Goal: Answer question/provide support

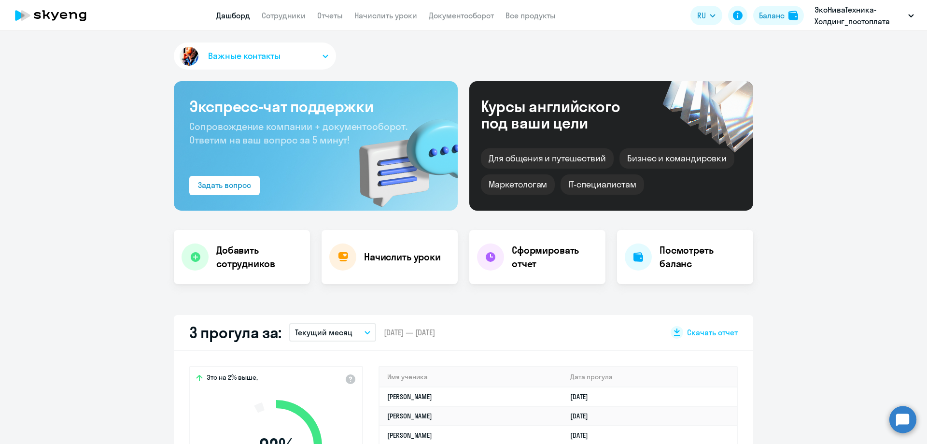
select select "30"
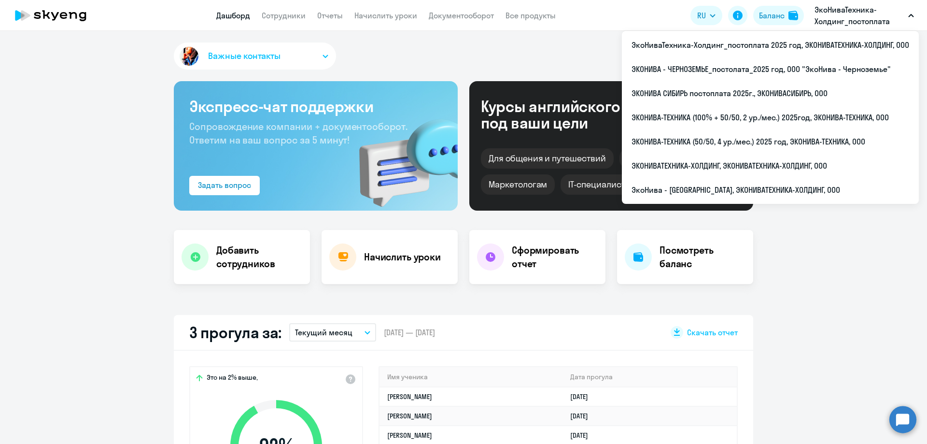
click at [287, 10] on app-menu-item-link "Сотрудники" at bounding box center [284, 16] width 44 height 12
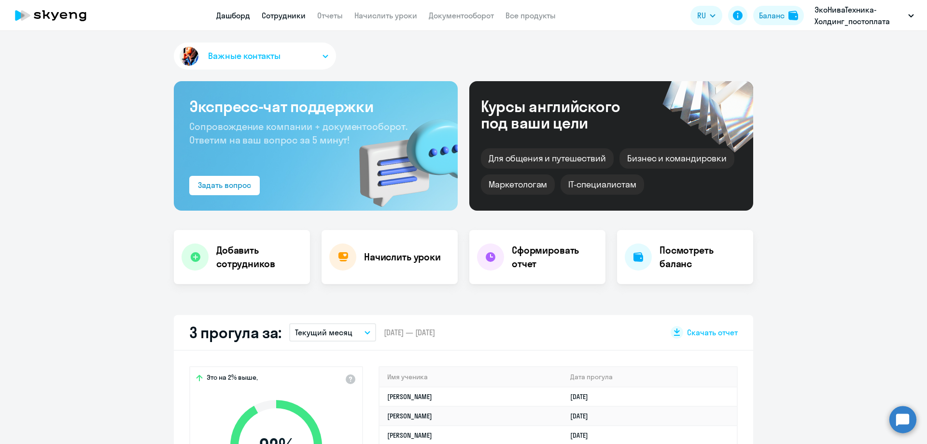
click at [289, 14] on link "Сотрудники" at bounding box center [284, 16] width 44 height 10
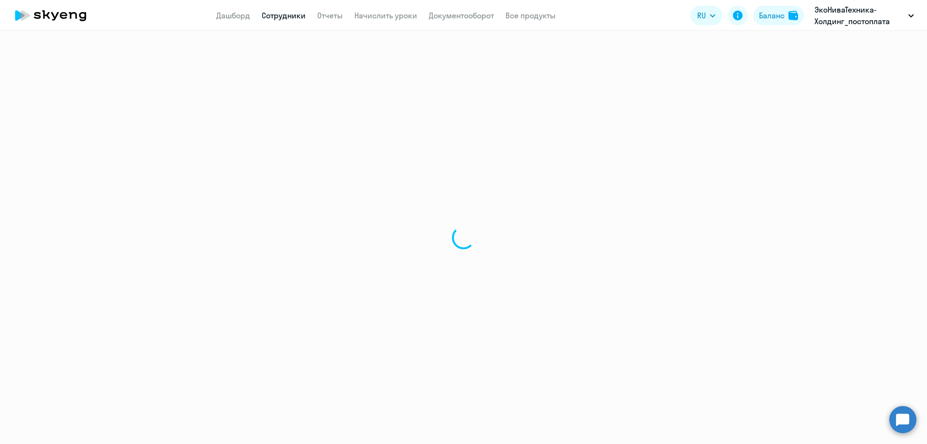
select select "30"
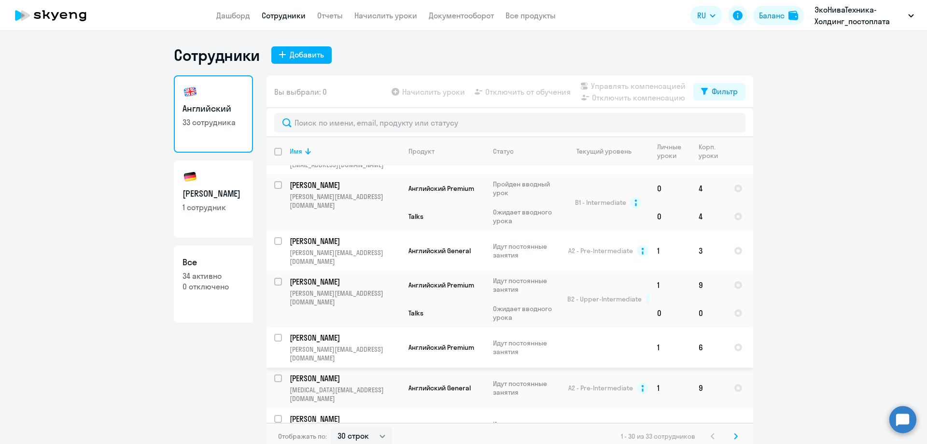
scroll to position [6, 0]
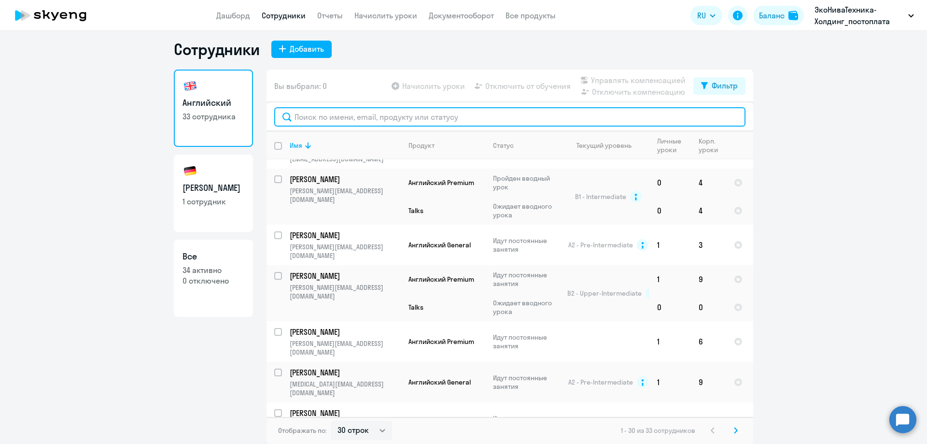
click at [305, 108] on input "text" at bounding box center [509, 116] width 471 height 19
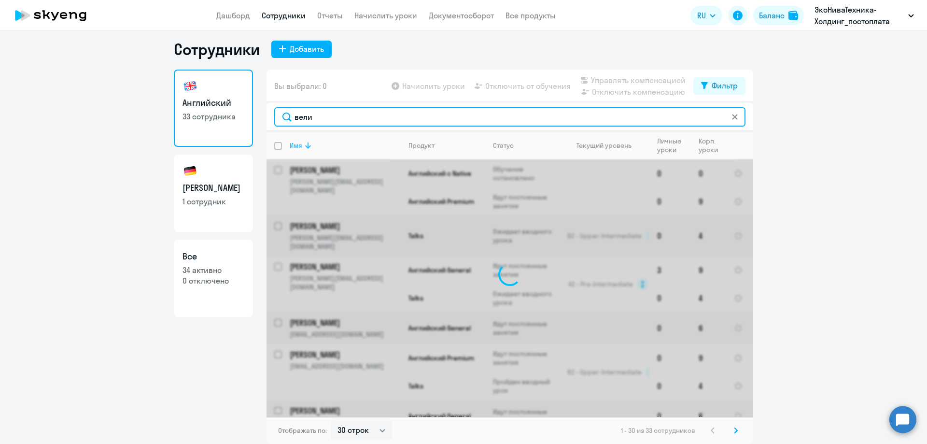
scroll to position [0, 0]
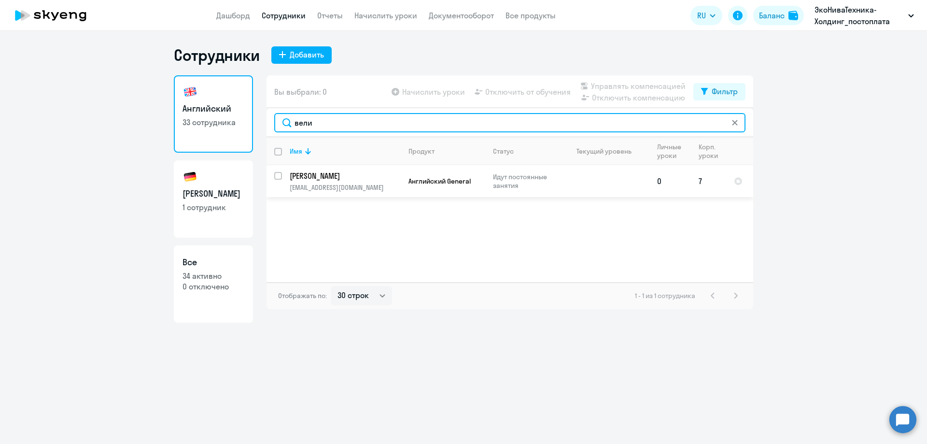
type input "вели"
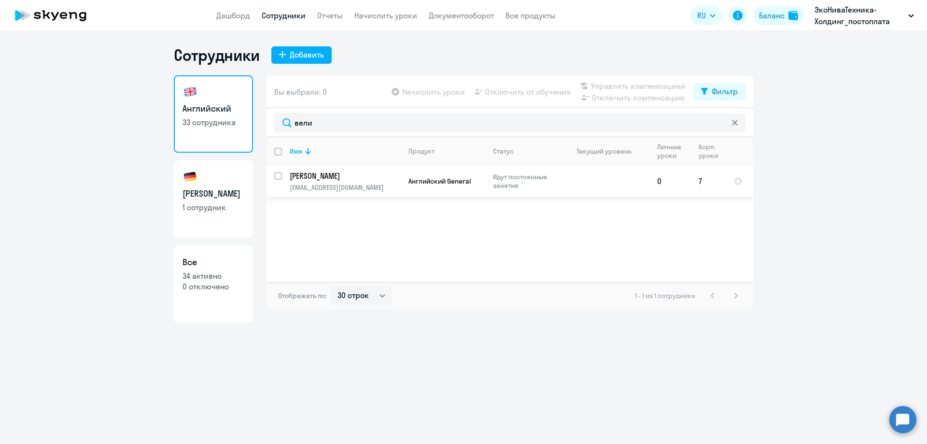
click at [320, 175] on p "[PERSON_NAME]" at bounding box center [344, 175] width 109 height 11
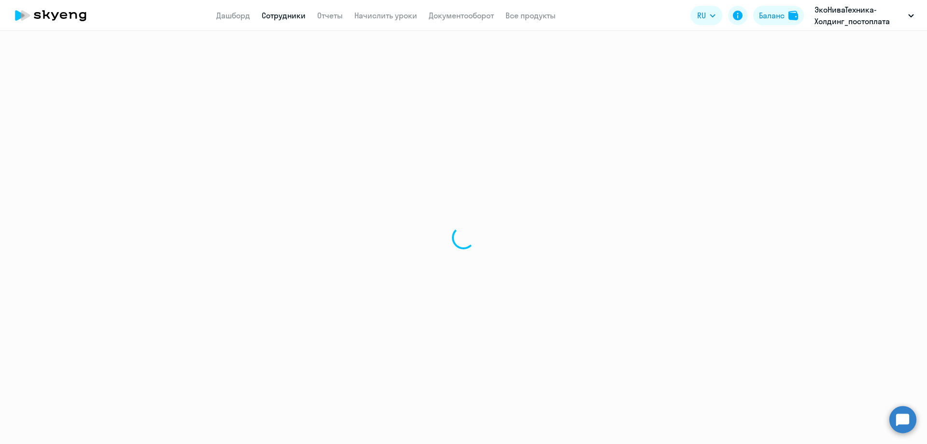
select select "english"
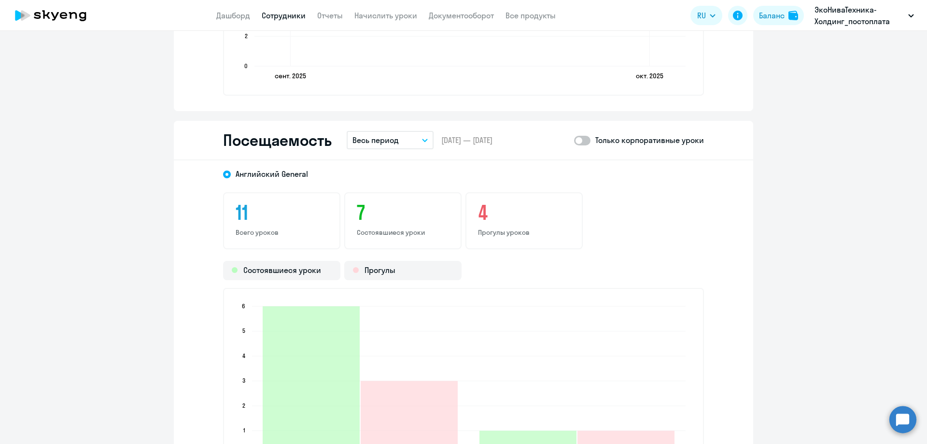
scroll to position [1014, 0]
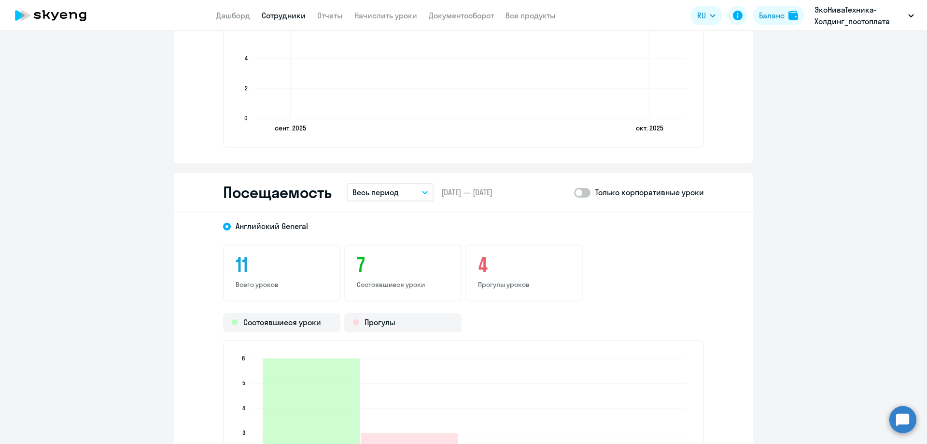
click at [384, 186] on button "Весь период" at bounding box center [390, 192] width 87 height 18
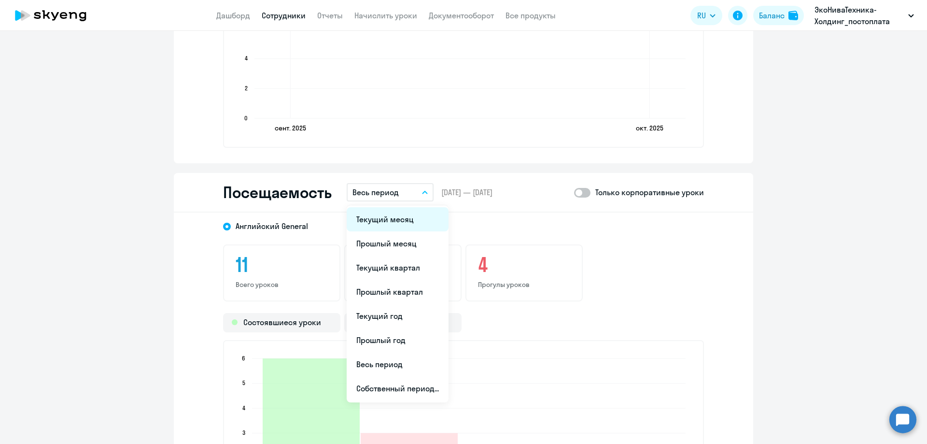
click at [383, 231] on li "Текущий месяц" at bounding box center [398, 219] width 102 height 24
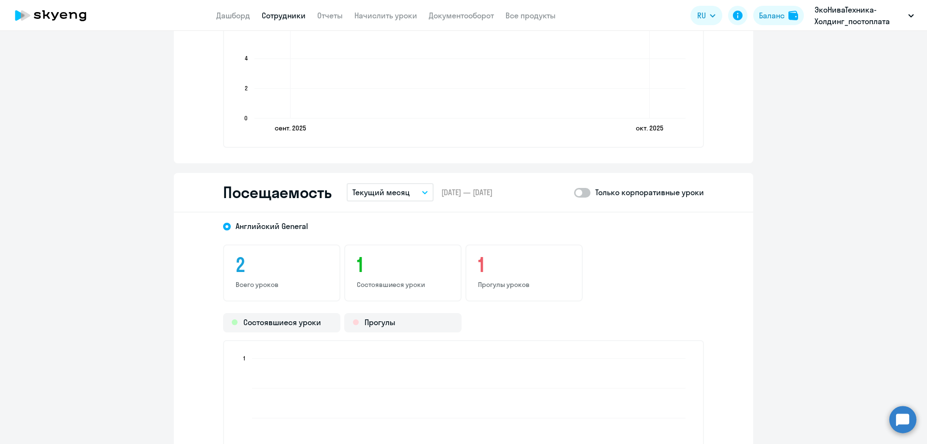
click at [389, 196] on p "Текущий месяц" at bounding box center [381, 192] width 57 height 12
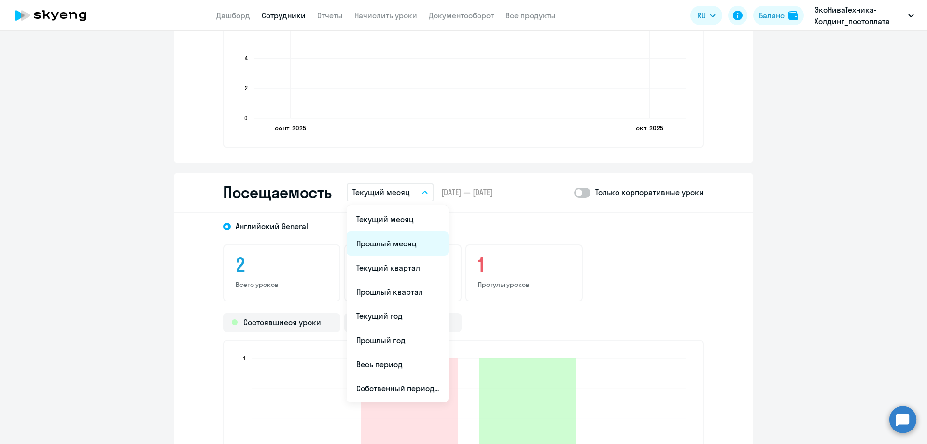
click at [383, 242] on li "Прошлый месяц" at bounding box center [398, 243] width 102 height 24
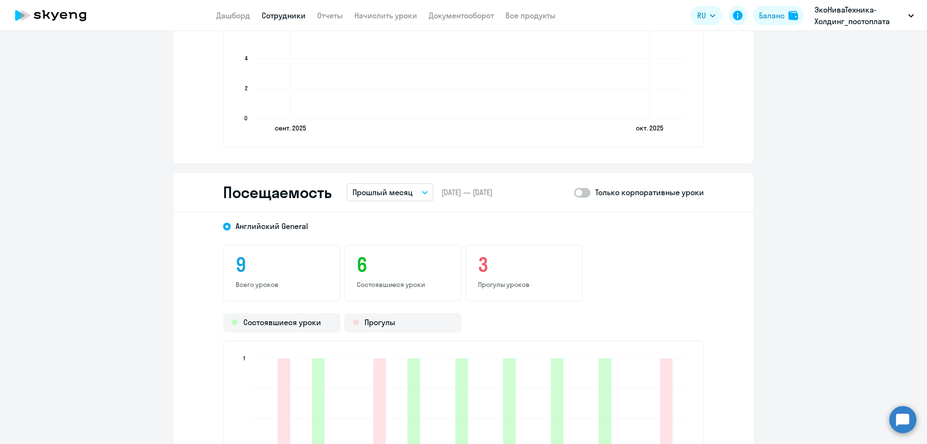
click at [416, 191] on button "Прошлый месяц" at bounding box center [390, 192] width 87 height 18
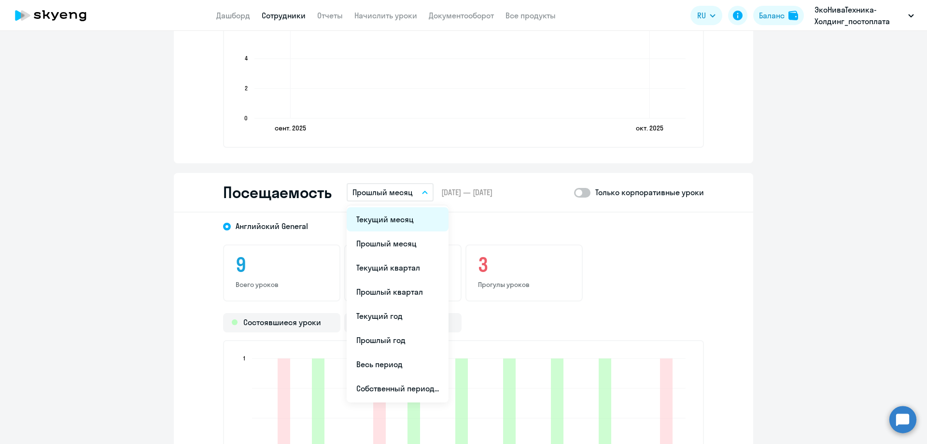
click at [403, 223] on li "Текущий месяц" at bounding box center [398, 219] width 102 height 24
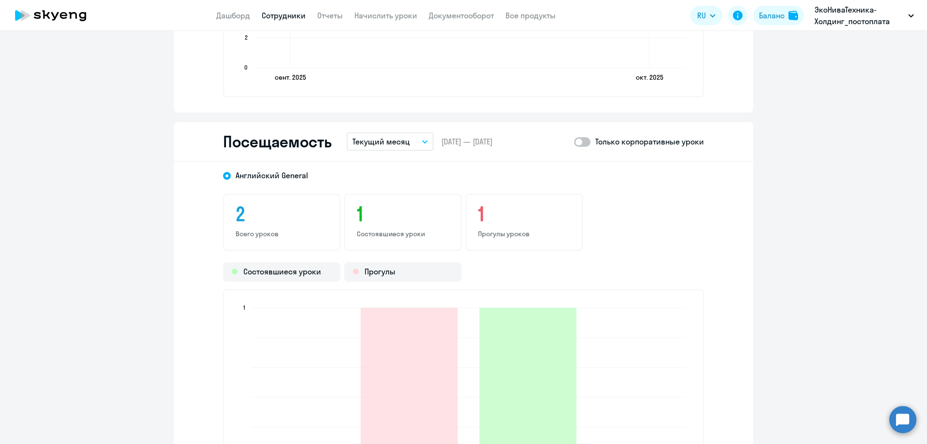
scroll to position [1111, 0]
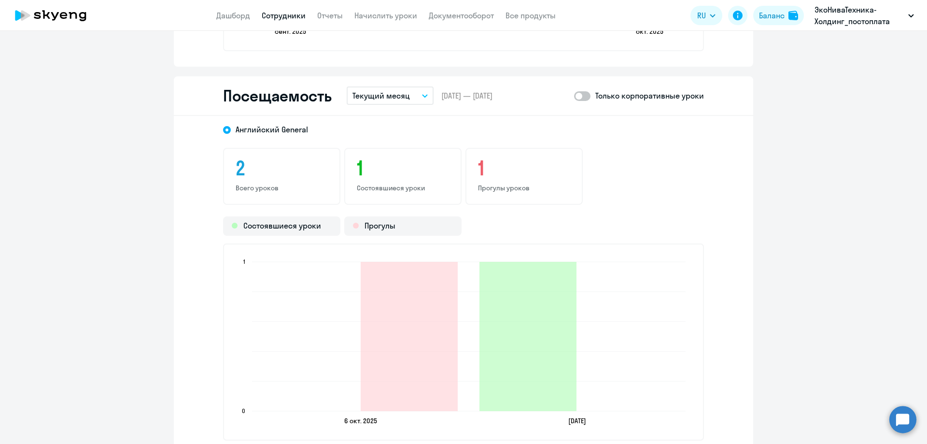
click at [413, 96] on button "Текущий месяц" at bounding box center [390, 95] width 87 height 18
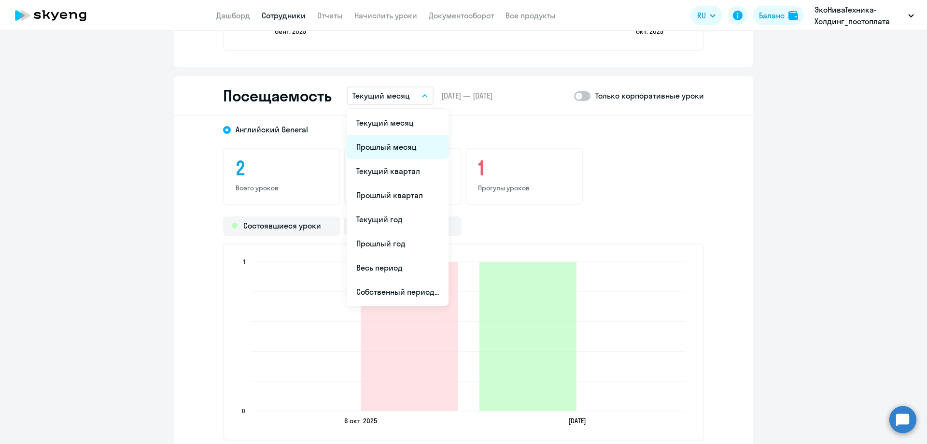
click at [393, 142] on li "Прошлый месяц" at bounding box center [398, 147] width 102 height 24
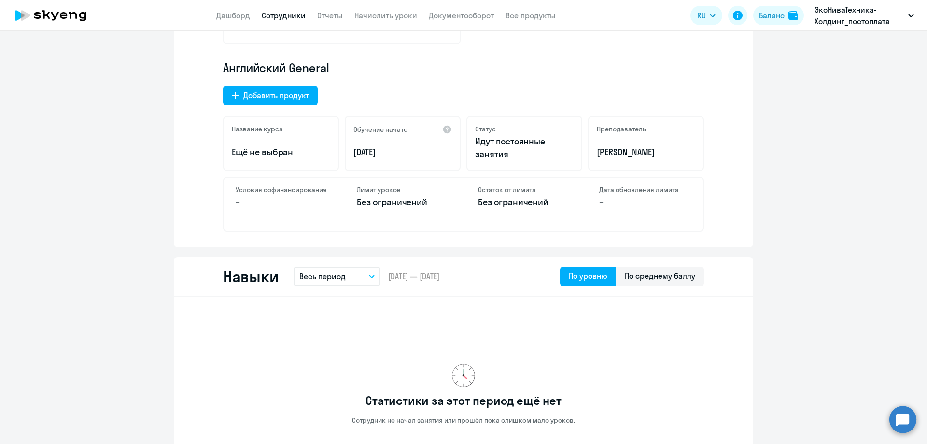
scroll to position [0, 0]
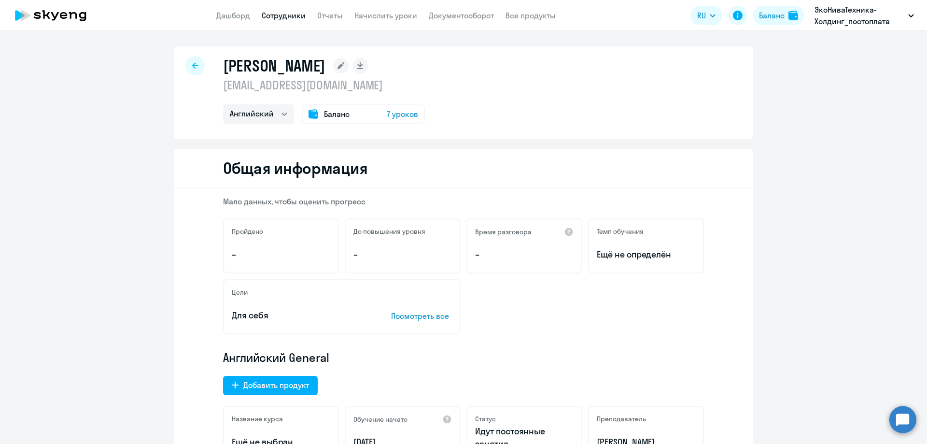
click at [198, 69] on div at bounding box center [194, 65] width 19 height 19
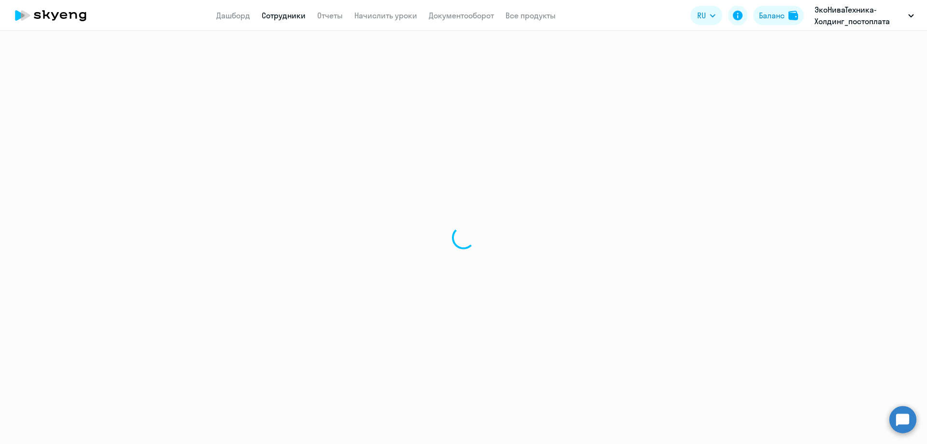
select select "30"
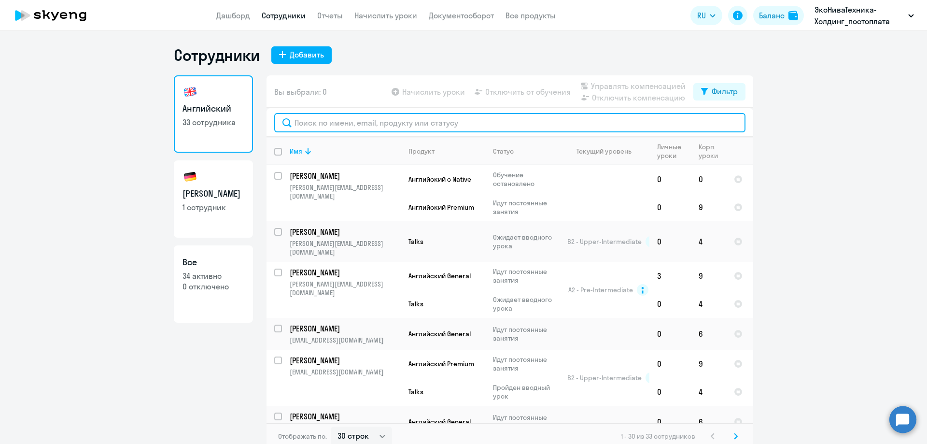
click at [312, 125] on input "text" at bounding box center [509, 122] width 471 height 19
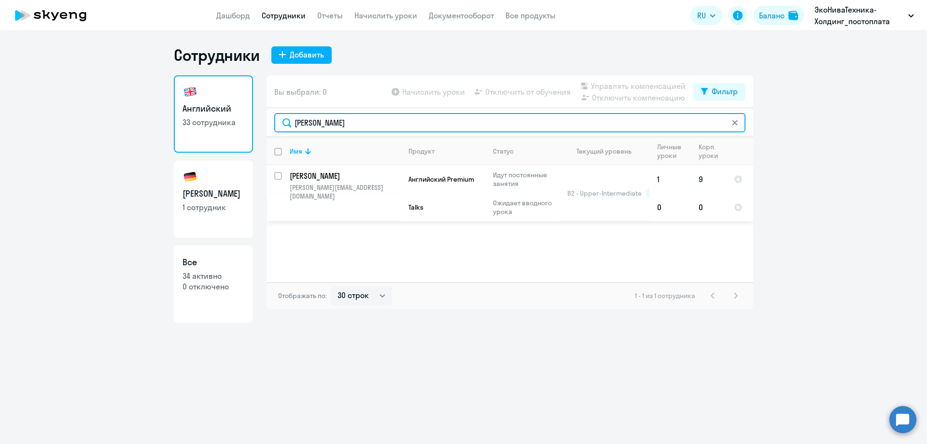
type input "[PERSON_NAME]"
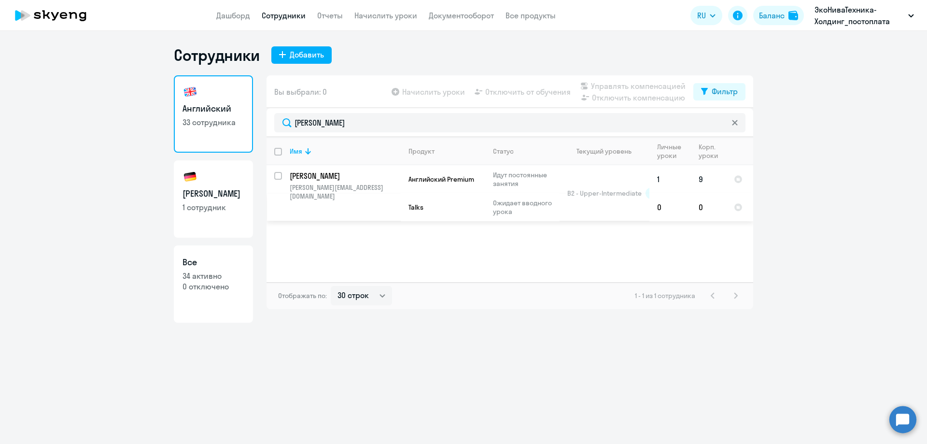
click at [383, 183] on td "[PERSON_NAME] [PERSON_NAME][EMAIL_ADDRESS][DOMAIN_NAME]" at bounding box center [341, 193] width 119 height 56
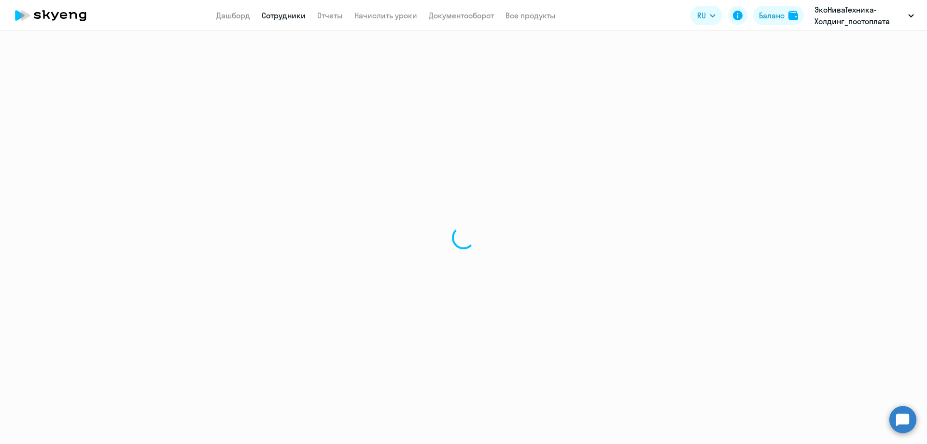
select select "english"
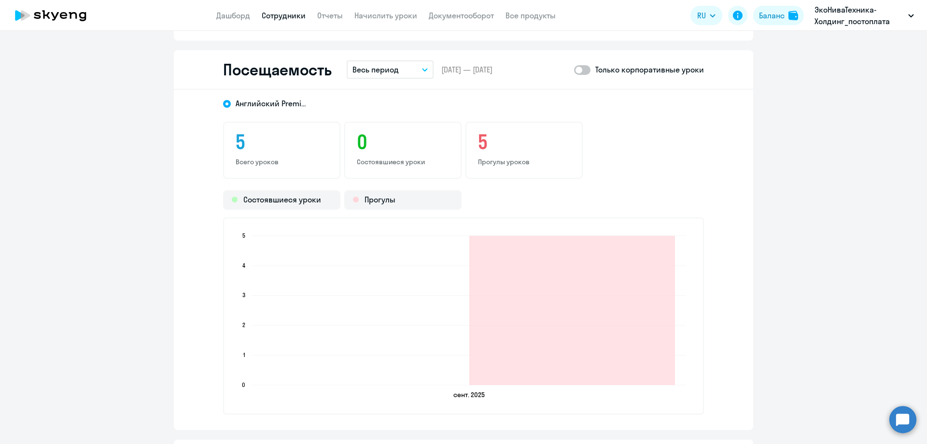
scroll to position [1014, 0]
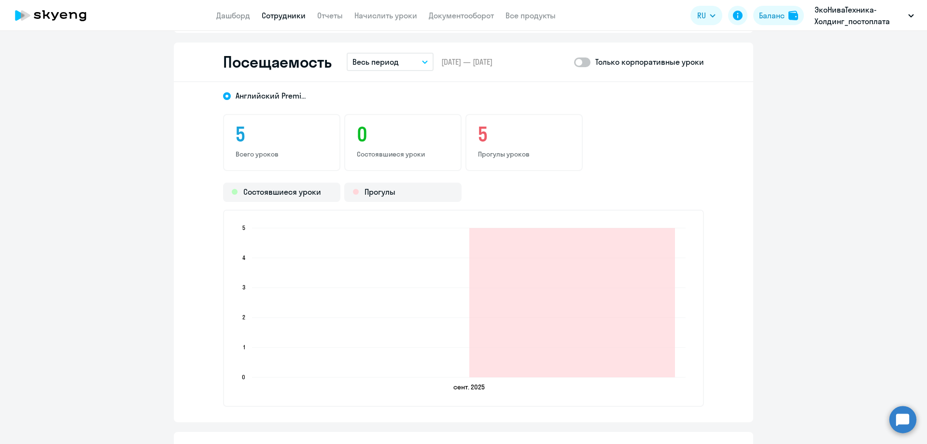
click at [408, 67] on button "Весь период" at bounding box center [390, 62] width 87 height 18
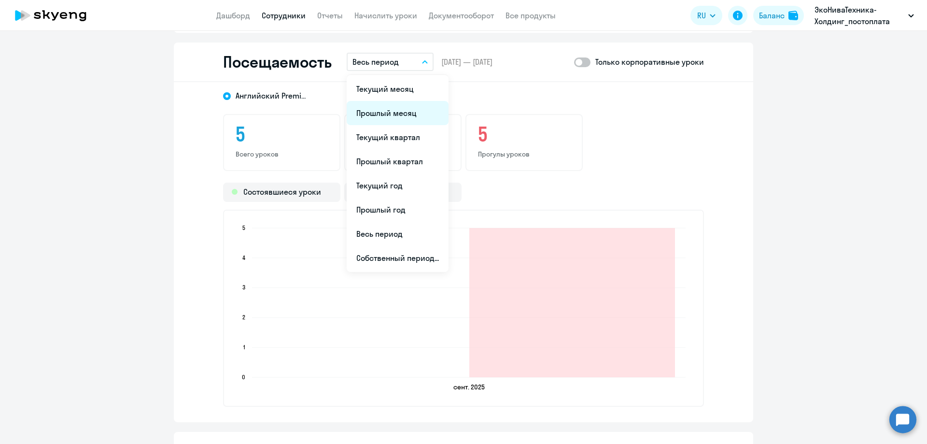
click at [394, 114] on li "Прошлый месяц" at bounding box center [398, 113] width 102 height 24
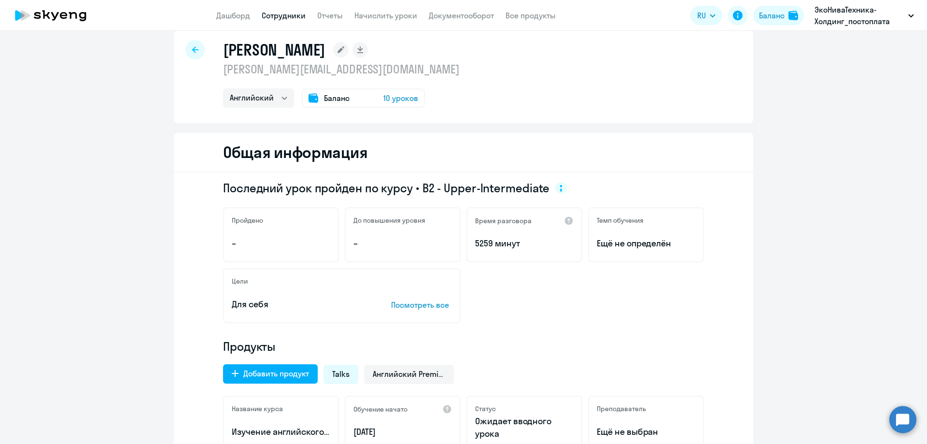
scroll to position [0, 0]
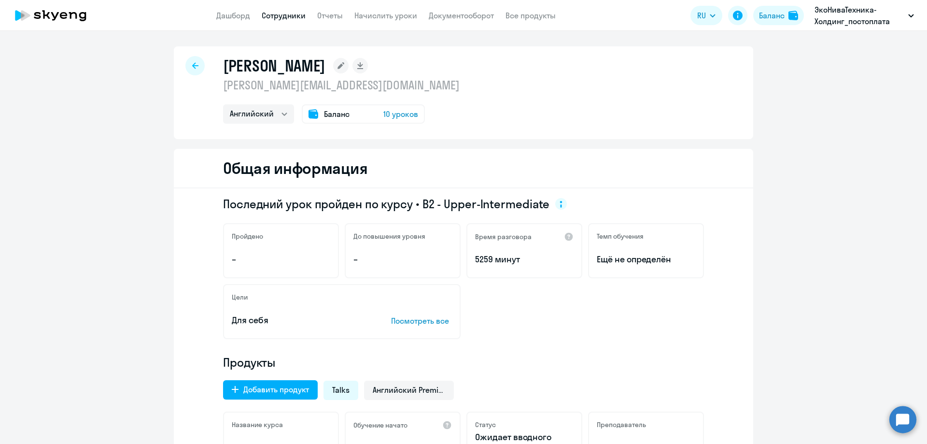
click at [187, 61] on div at bounding box center [194, 65] width 19 height 19
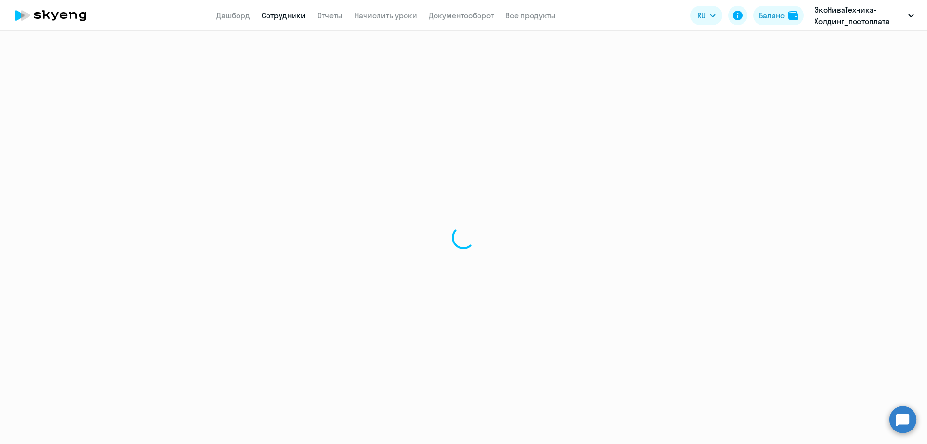
select select "30"
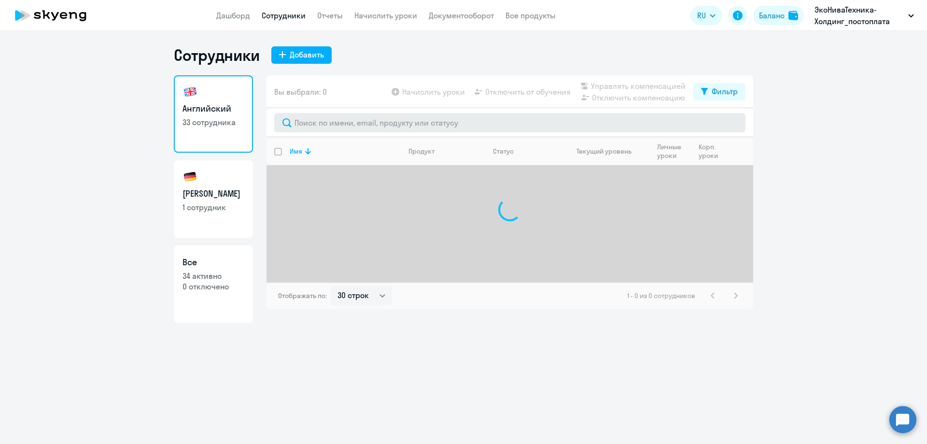
click at [308, 132] on div at bounding box center [510, 122] width 487 height 29
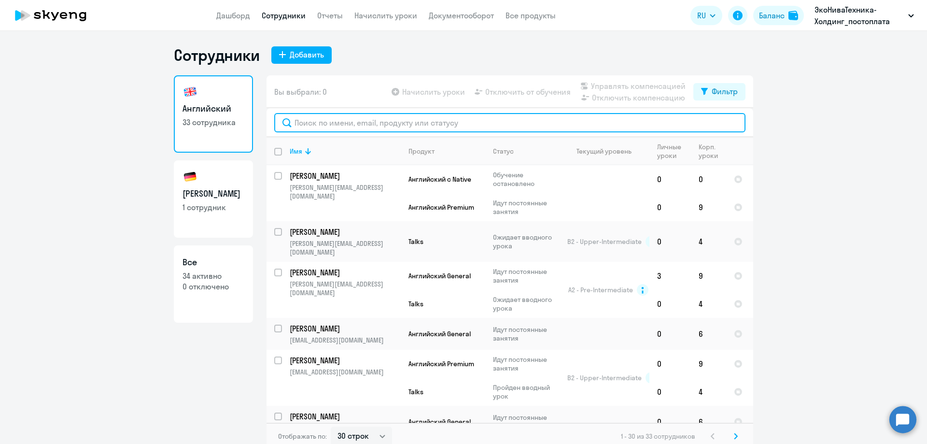
click at [312, 128] on input "text" at bounding box center [509, 122] width 471 height 19
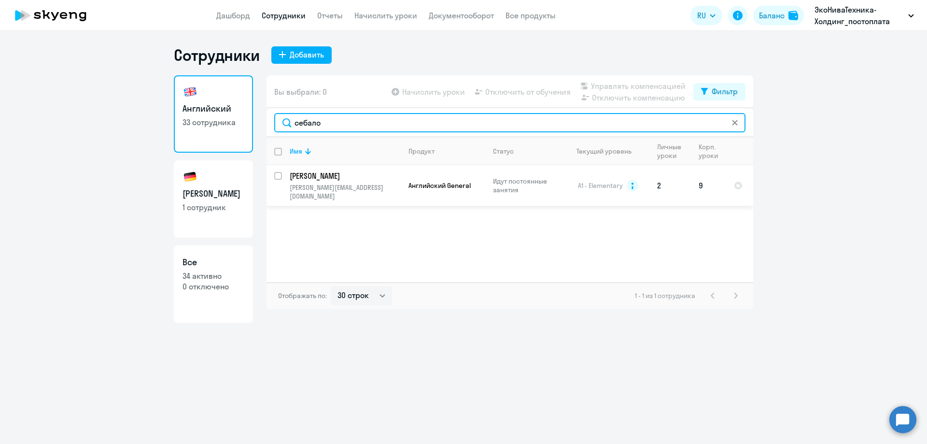
type input "себало"
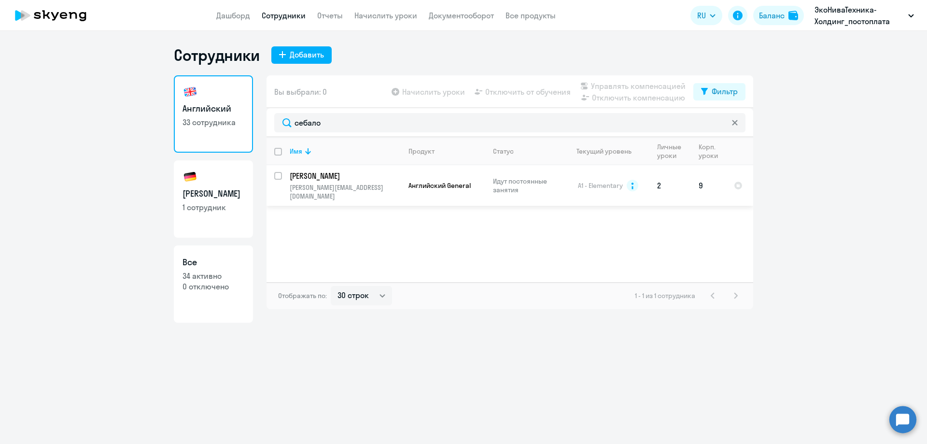
click at [318, 178] on p "[PERSON_NAME]" at bounding box center [344, 175] width 109 height 11
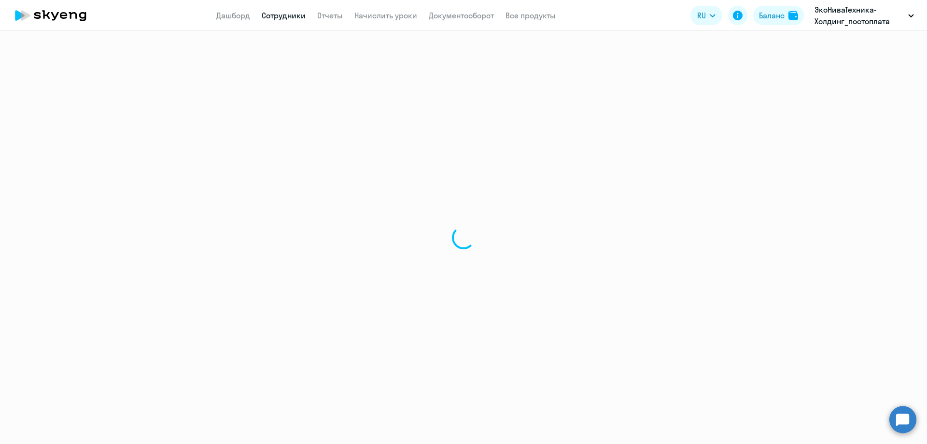
select select "english"
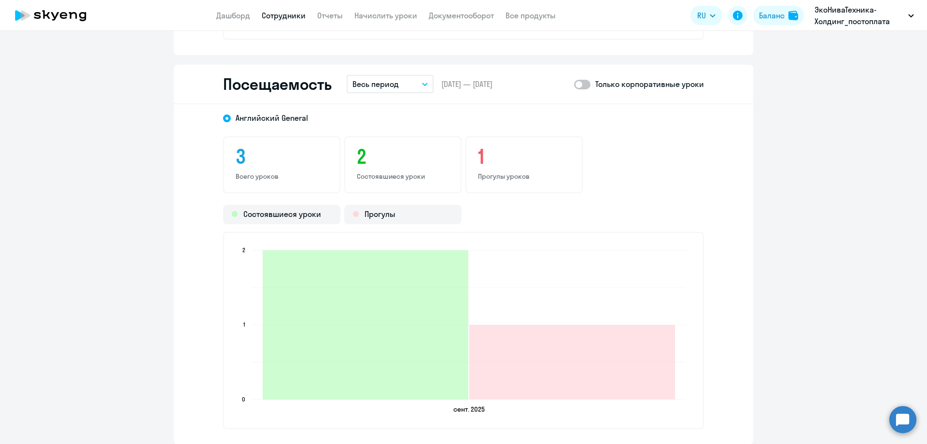
scroll to position [1159, 0]
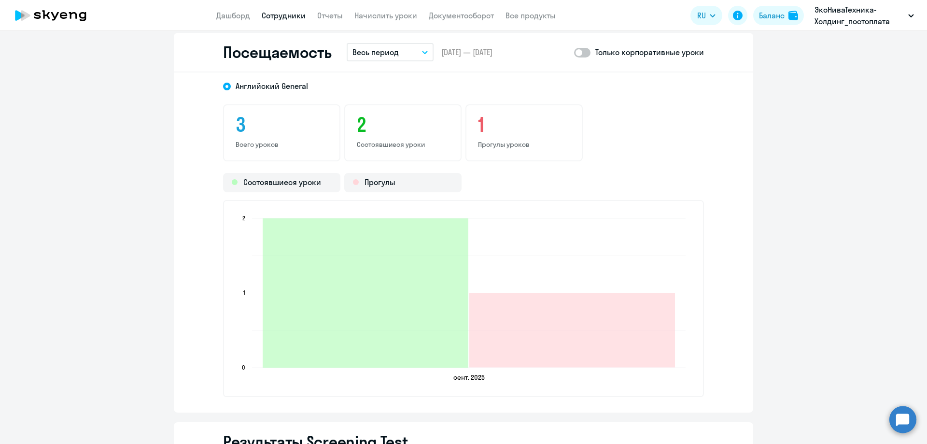
click at [401, 45] on button "Весь период" at bounding box center [390, 52] width 87 height 18
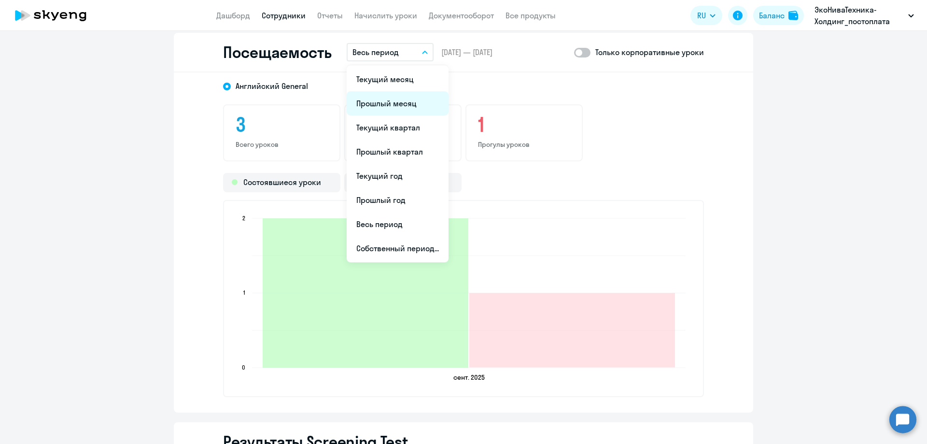
click at [383, 102] on li "Прошлый месяц" at bounding box center [398, 103] width 102 height 24
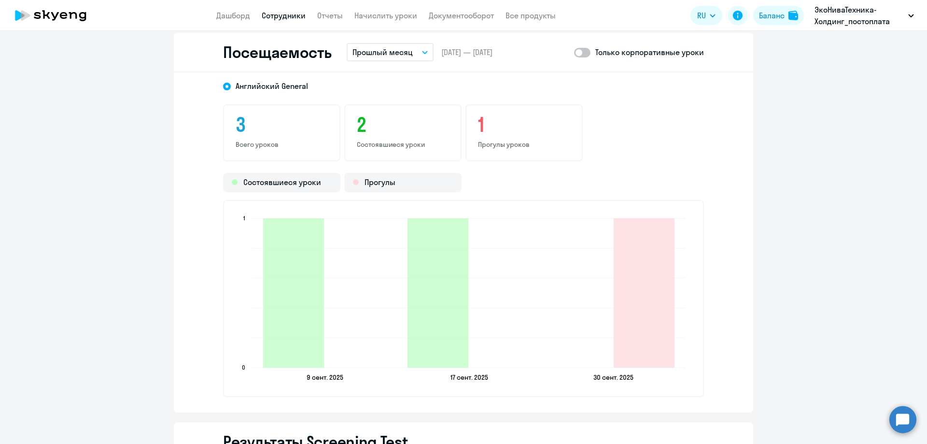
click at [910, 413] on circle at bounding box center [903, 419] width 27 height 27
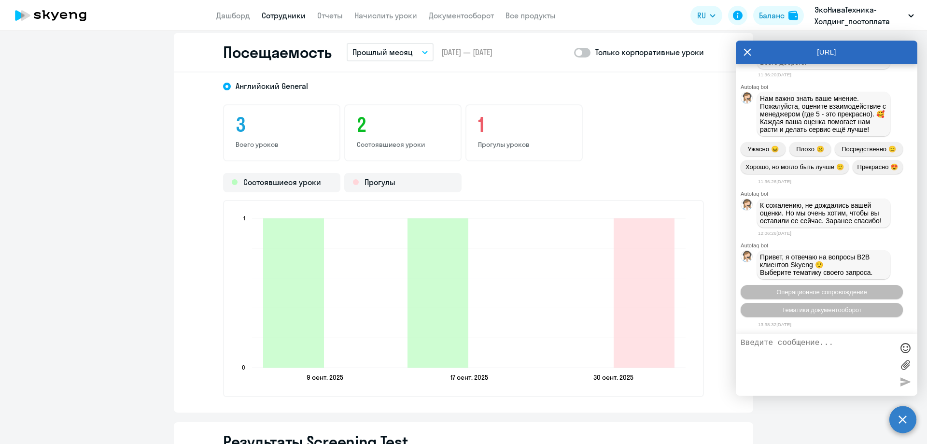
scroll to position [32051, 0]
click at [789, 291] on span "Операционное сопровождение" at bounding box center [822, 291] width 91 height 7
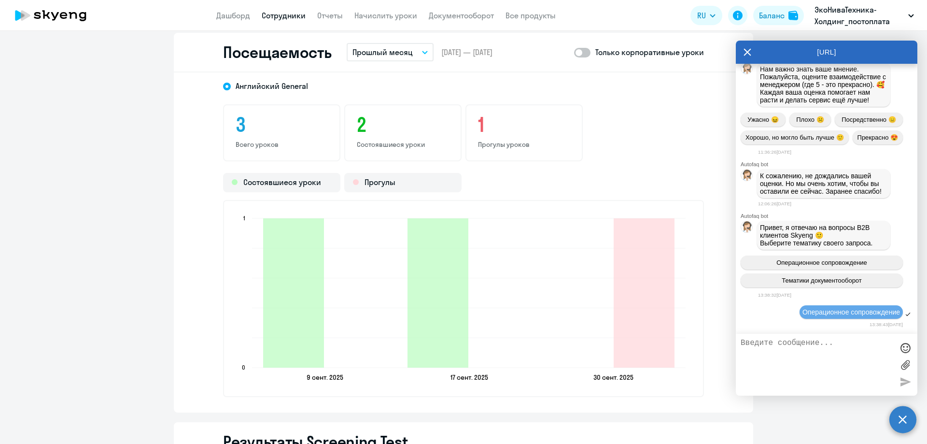
scroll to position [32156, 0]
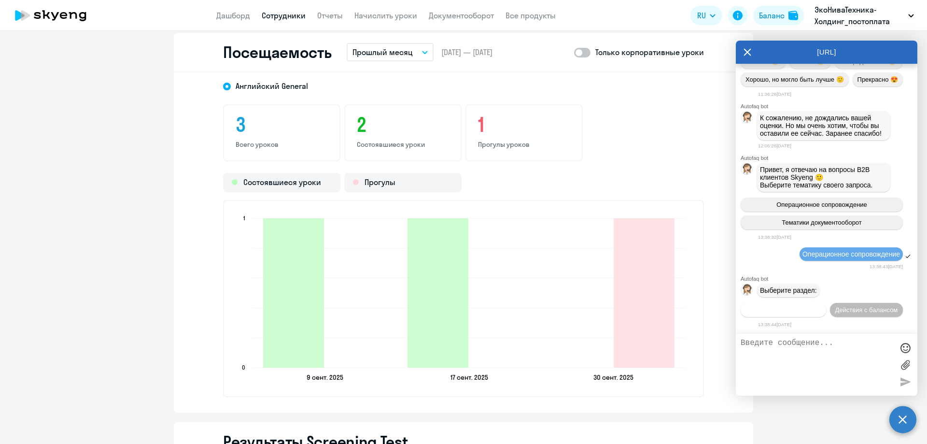
click at [798, 303] on button "Действия по сотрудникам" at bounding box center [783, 310] width 85 height 14
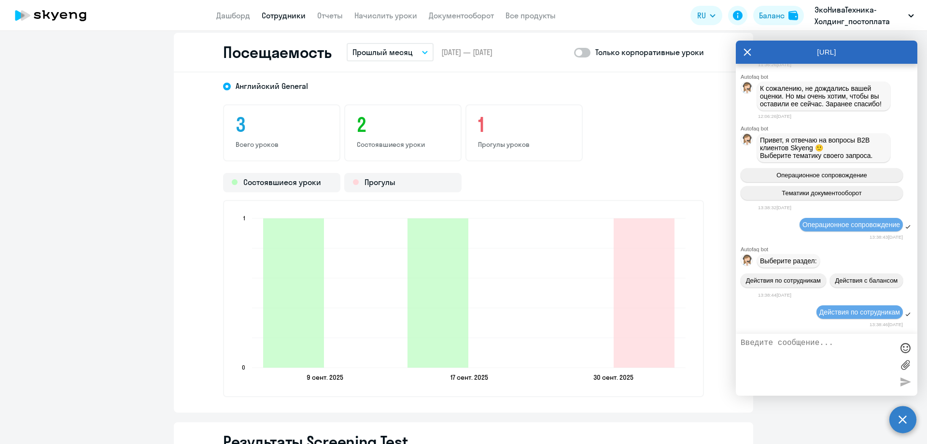
scroll to position [32299, 0]
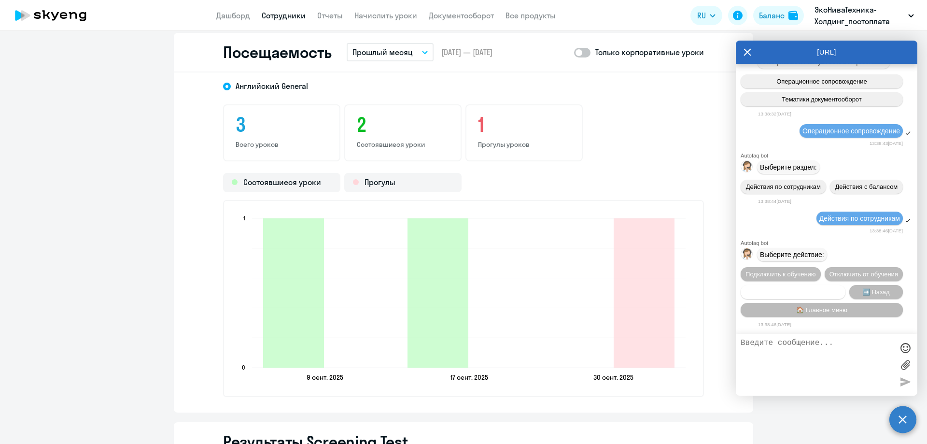
click at [802, 292] on span "Сотруднику нужна помощь" at bounding box center [793, 291] width 78 height 7
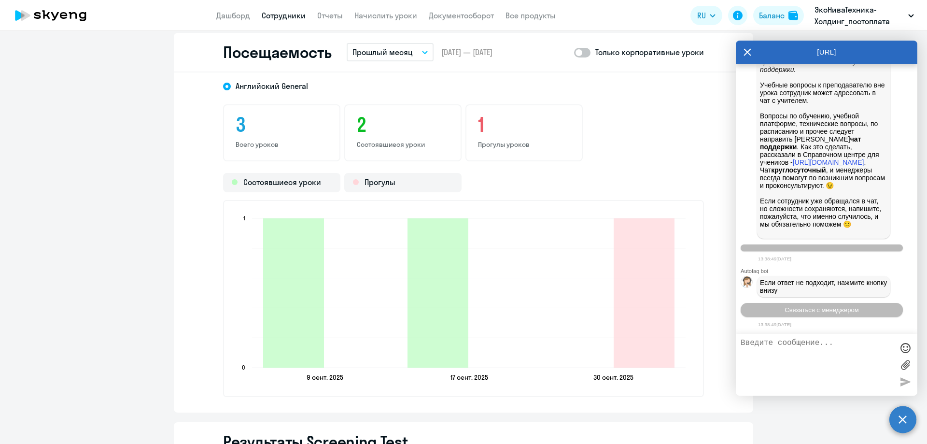
scroll to position [32633, 0]
click at [806, 307] on span "Связаться с менеджером" at bounding box center [822, 309] width 74 height 7
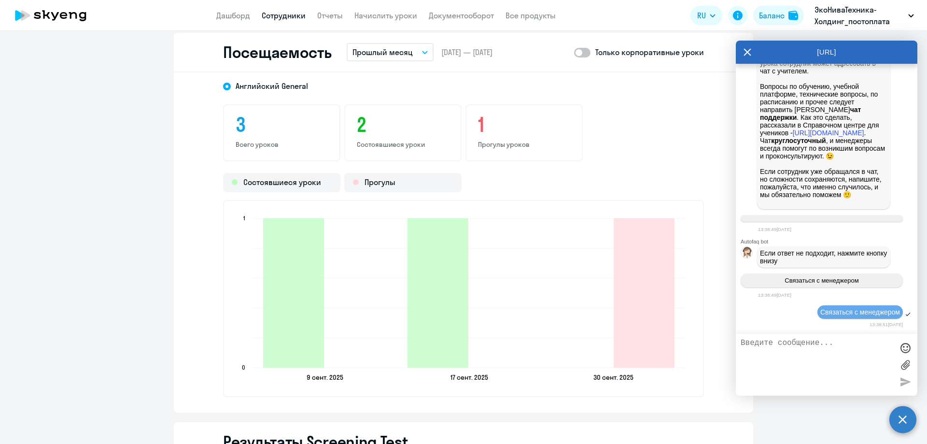
click at [811, 346] on textarea at bounding box center [817, 365] width 153 height 52
paste textarea "[EMAIL_ADDRESS][DOMAIN_NAME]"
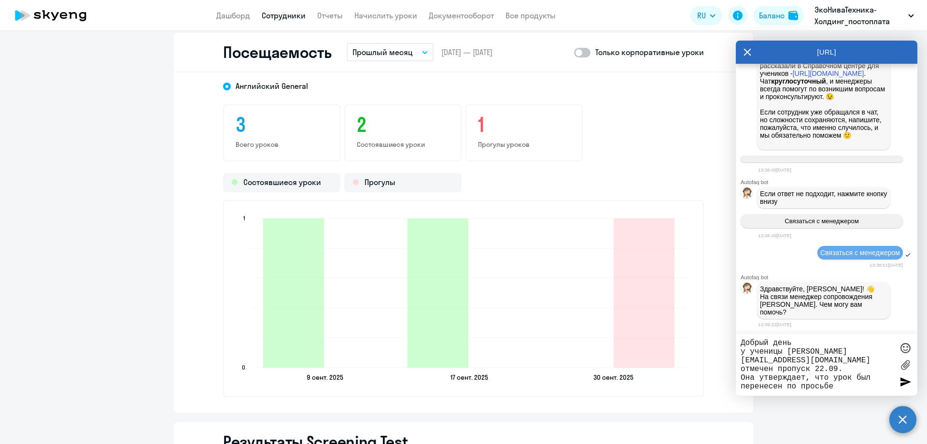
type textarea "Добрый день у ученицы [PERSON_NAME][EMAIL_ADDRESS][DOMAIN_NAME] отмечен пропуск…"
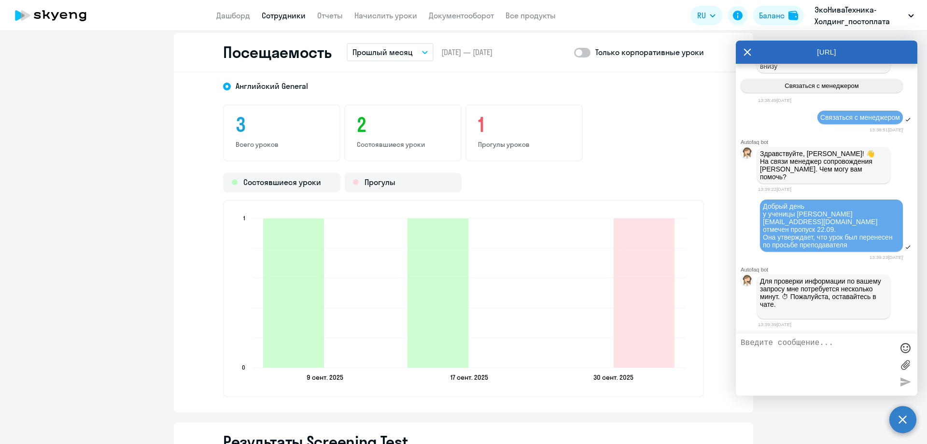
scroll to position [32852, 0]
drag, startPoint x: 859, startPoint y: 216, endPoint x: 880, endPoint y: 187, distance: 36.0
click at [880, 187] on div "13:39:22[DATE]" at bounding box center [837, 189] width 159 height 9
click at [779, 365] on textarea at bounding box center [817, 365] width 153 height 52
click at [782, 351] on textarea "и ученица также писала в чат поддержки,ответа не получила" at bounding box center [817, 365] width 153 height 52
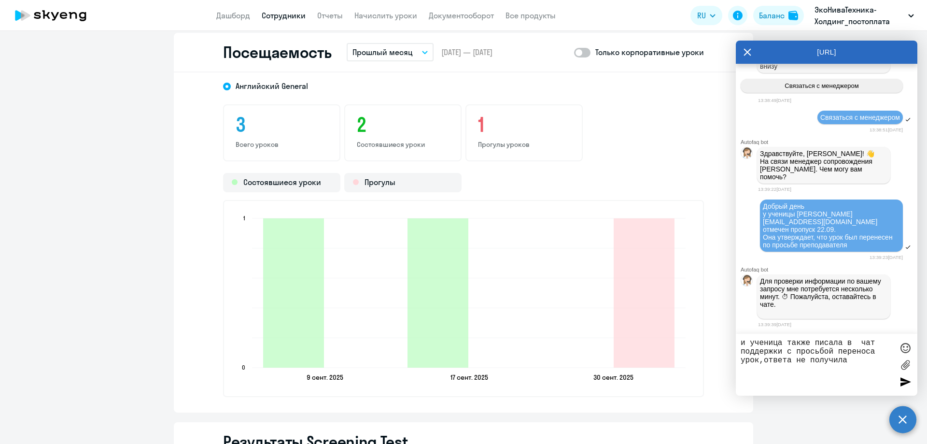
type textarea "и ученица также писала в чат поддержки с просьбой переноса урока,ответа не полу…"
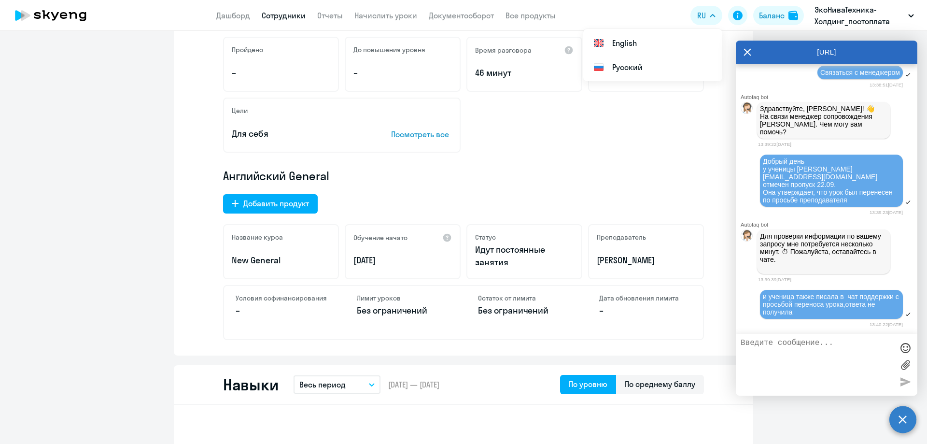
scroll to position [0, 0]
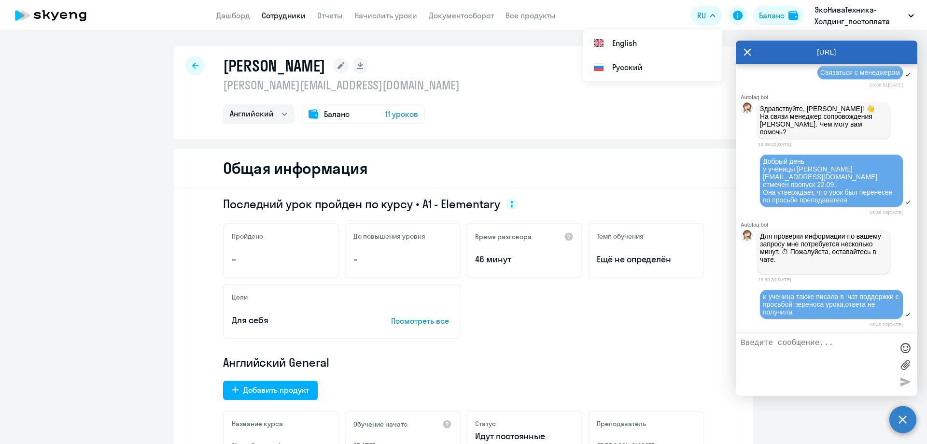
click at [746, 52] on icon at bounding box center [748, 52] width 8 height 23
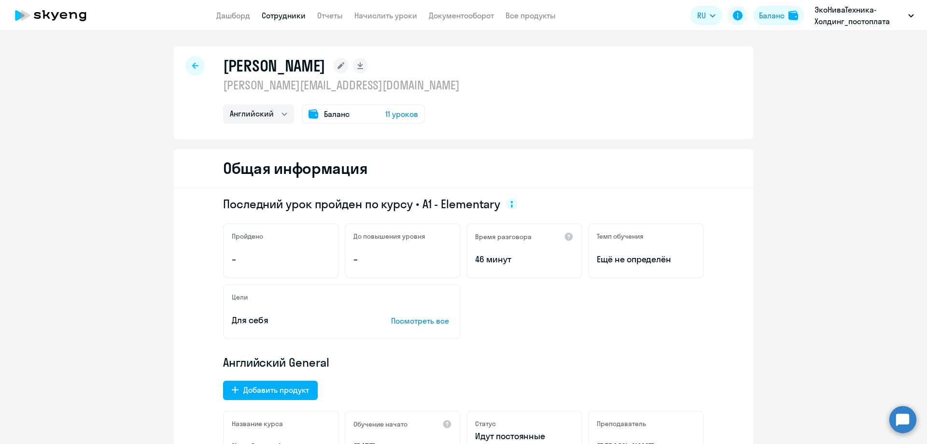
click at [231, 9] on app-header "Дашборд Сотрудники Отчеты Начислить уроки Документооборот Все продукты Дашборд …" at bounding box center [463, 15] width 927 height 31
click at [227, 13] on link "Дашборд" at bounding box center [233, 16] width 34 height 10
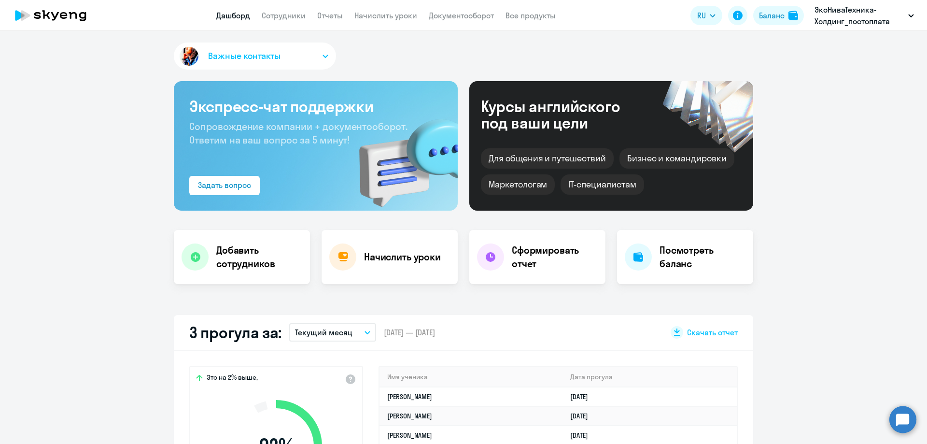
select select "30"
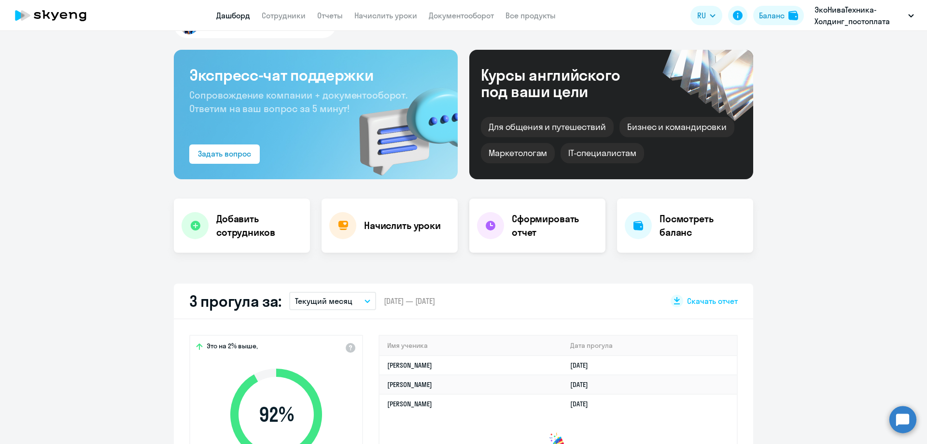
scroll to position [48, 0]
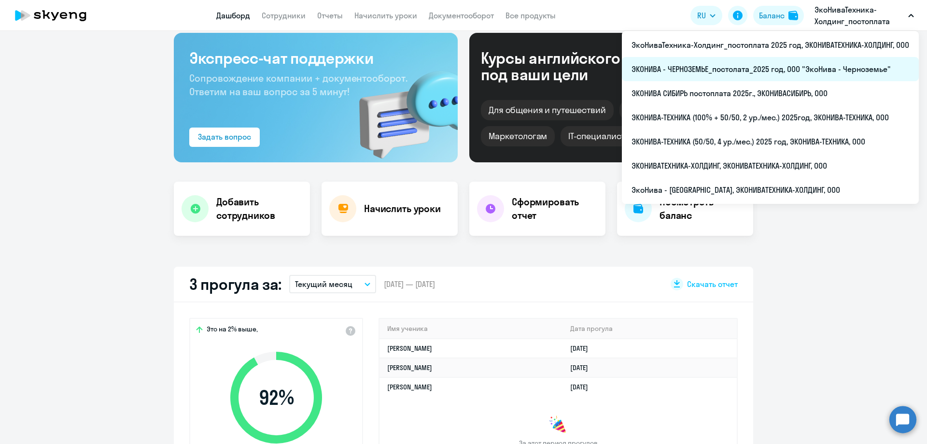
click at [794, 71] on li "ЭКОНИВА - ЧЕРНОЗЕМЬЕ_постолата_2025 год, ООО "ЭкоНива - Черноземье"" at bounding box center [770, 69] width 297 height 24
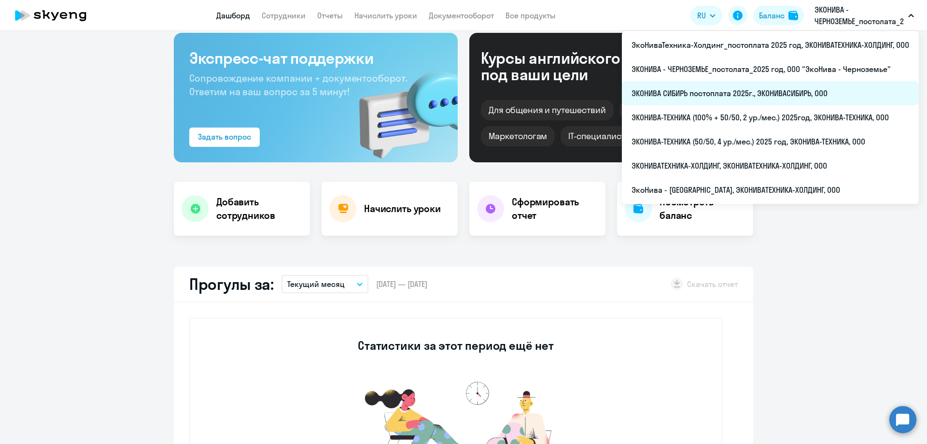
click at [748, 86] on li "ЭКОНИВА СИБИРЬ постоплата 2025г., ЭКОНИВАСИБИРЬ, ООО" at bounding box center [770, 93] width 297 height 24
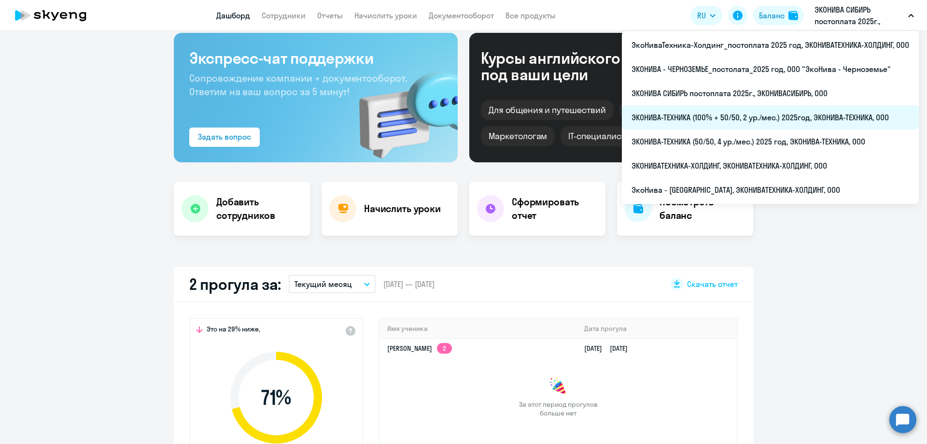
click at [810, 121] on li "ЭКОНИВА-ТЕХНИКА (100% + 50/50, 2 ур./мес.) 2025год, ЭКОНИВА-ТЕХНИКА, ООО" at bounding box center [770, 117] width 297 height 24
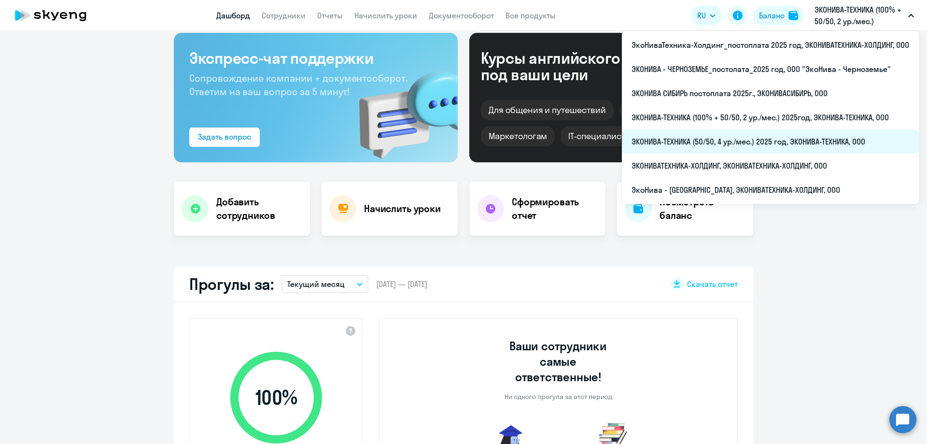
click at [784, 145] on li "ЭКОНИВА-ТЕХНИКА (50/50, 4 ур./мес.) 2025 год, ЭКОНИВА-ТЕХНИКА, ООО" at bounding box center [770, 141] width 297 height 24
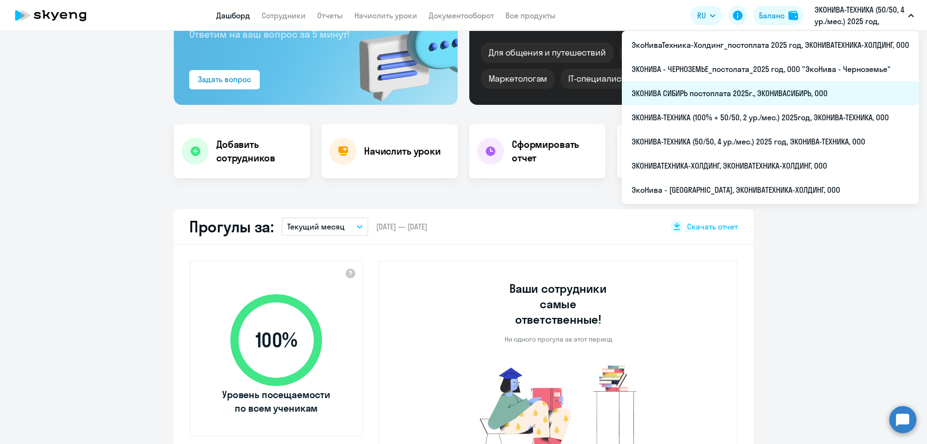
scroll to position [193, 0]
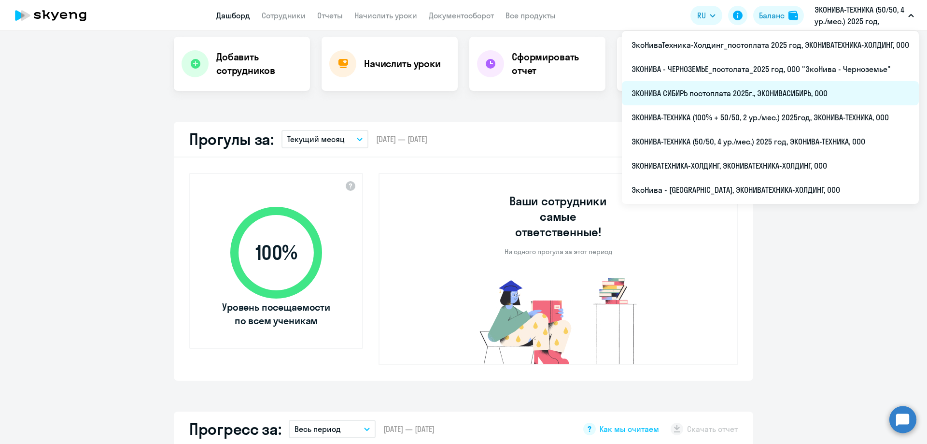
click at [718, 95] on li "ЭКОНИВА СИБИРЬ постоплата 2025г., ЭКОНИВАСИБИРЬ, ООО" at bounding box center [770, 93] width 297 height 24
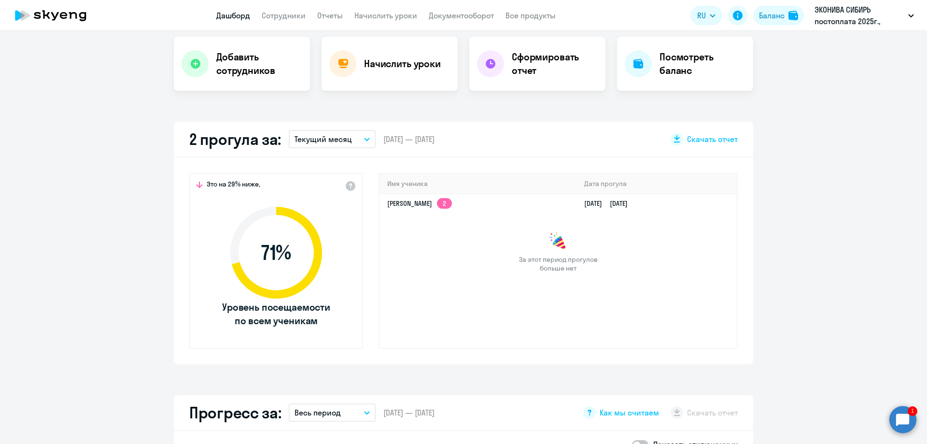
click at [898, 426] on circle at bounding box center [903, 419] width 27 height 27
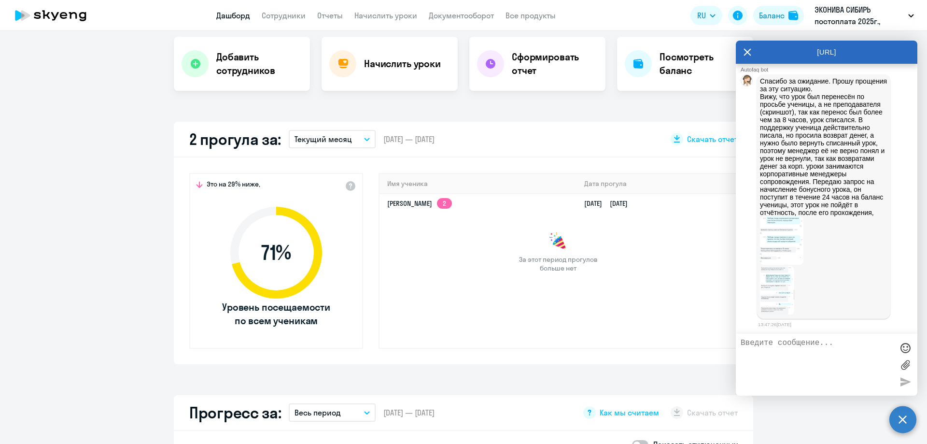
click at [765, 265] on img at bounding box center [781, 240] width 43 height 48
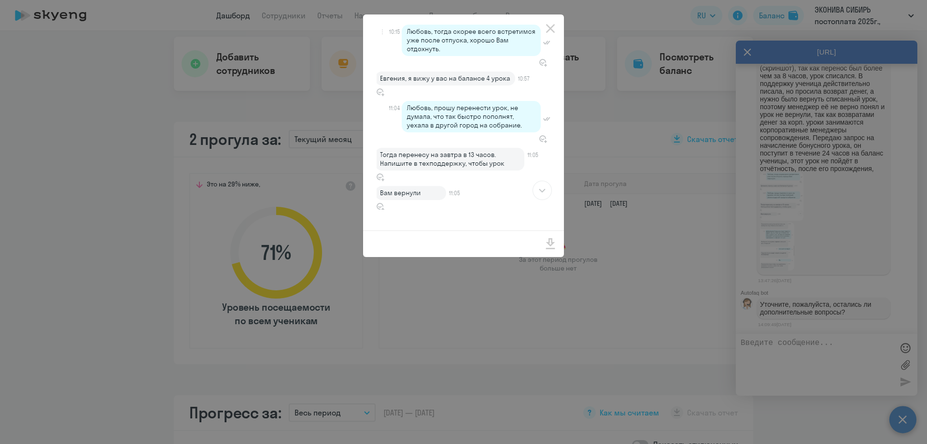
scroll to position [33216, 0]
click at [552, 29] on icon "Close" at bounding box center [550, 28] width 9 height 9
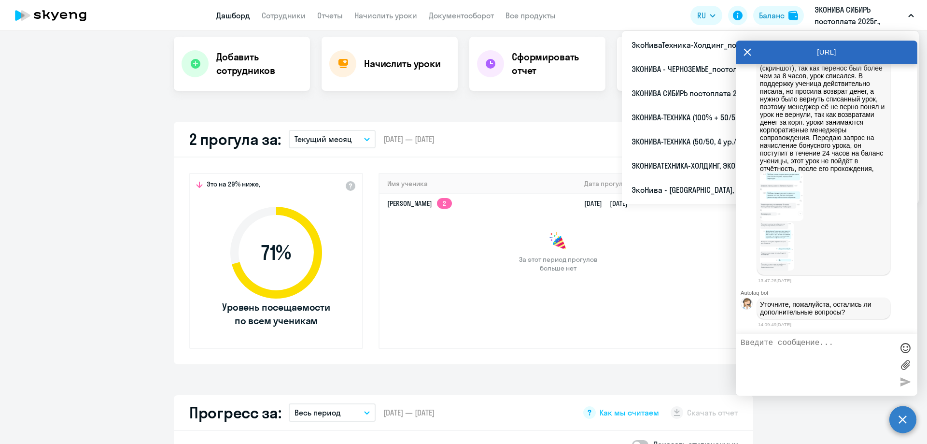
click at [815, 357] on textarea at bounding box center [817, 365] width 153 height 52
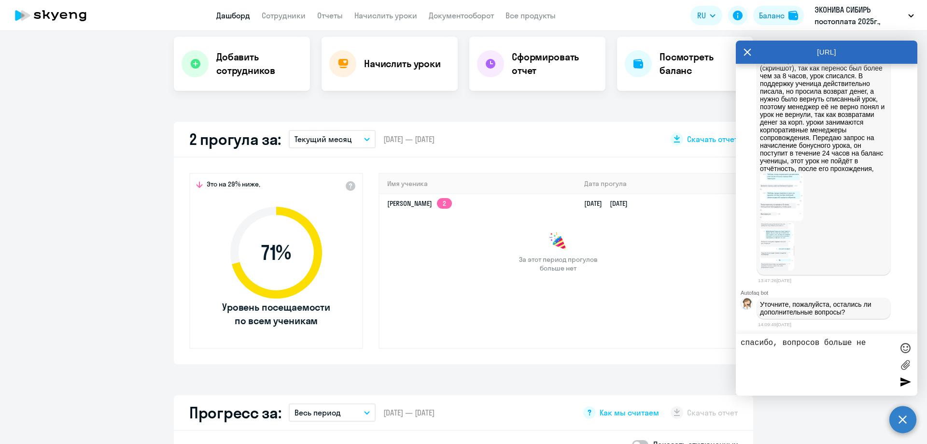
type textarea "спасибо, вопросов больше нет"
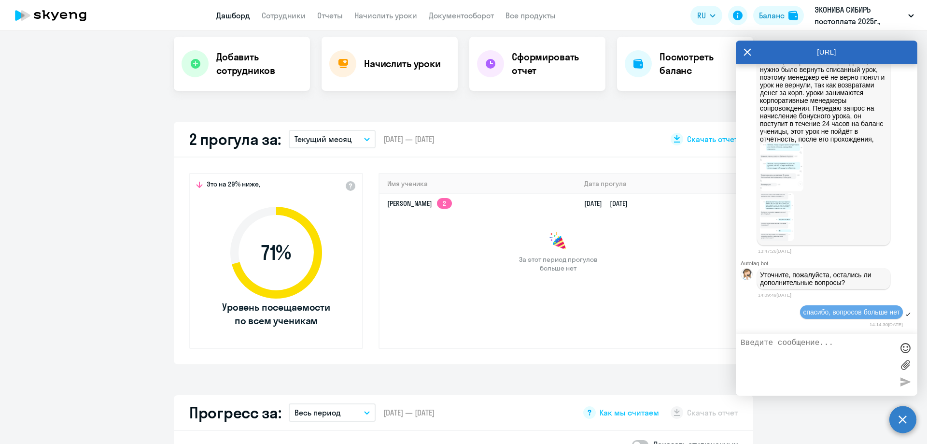
scroll to position [33246, 0]
click at [752, 50] on div "[URL]" at bounding box center [827, 52] width 182 height 23
click at [750, 50] on icon at bounding box center [747, 52] width 7 height 7
